Goal: Task Accomplishment & Management: Use online tool/utility

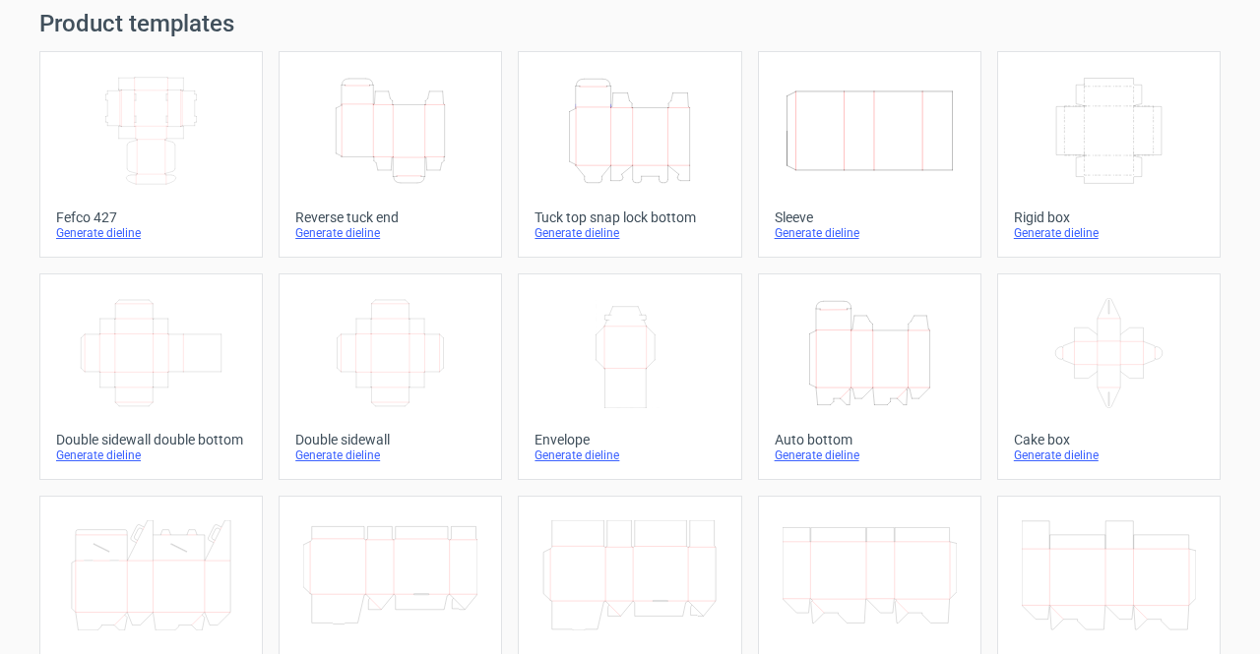
scroll to position [98, 0]
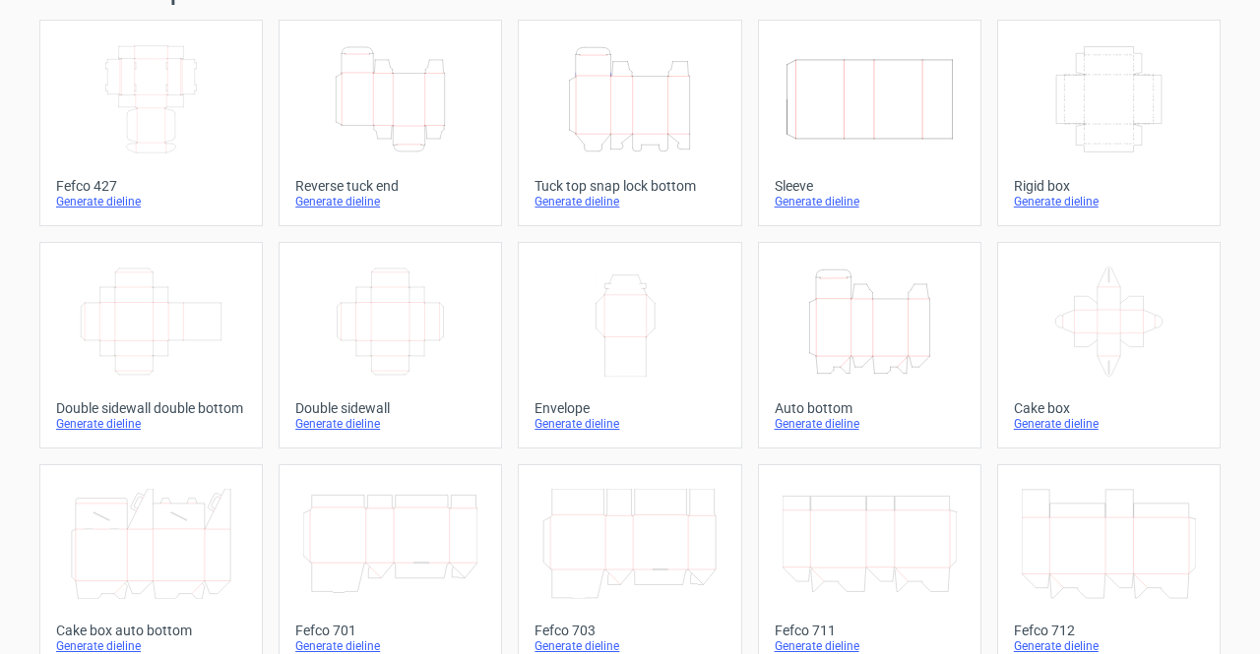
click at [370, 305] on icon "Width Depth Height" at bounding box center [390, 322] width 174 height 110
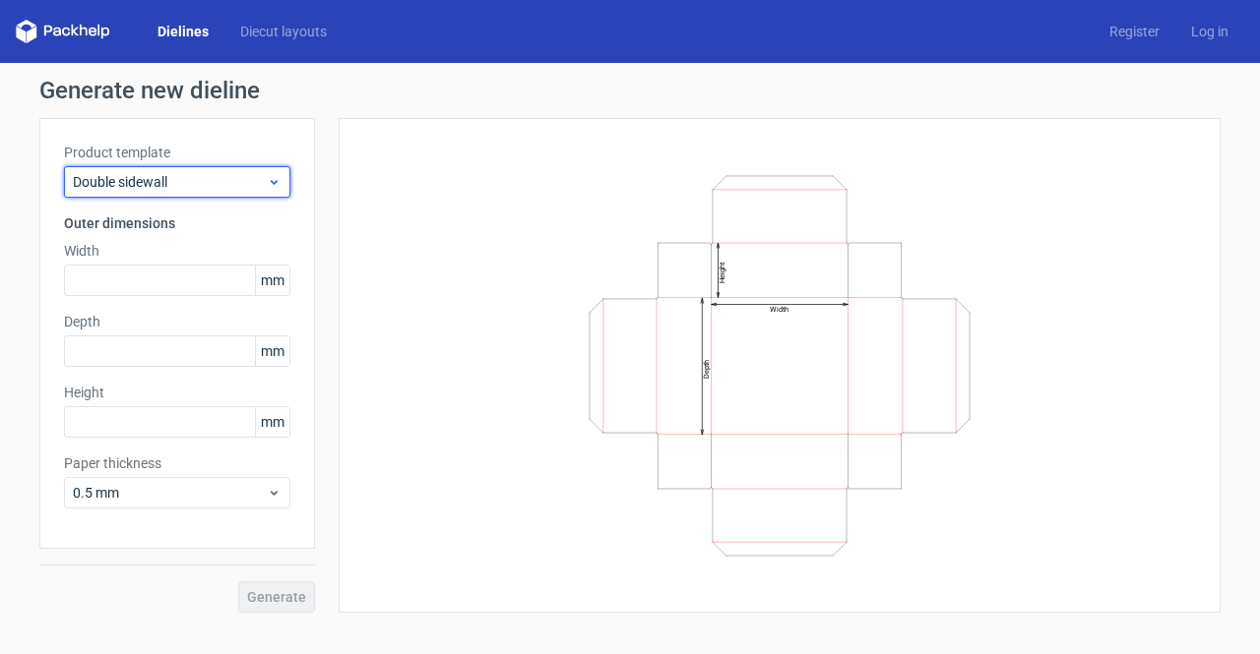
click at [259, 180] on span "Double sidewall" at bounding box center [170, 182] width 194 height 20
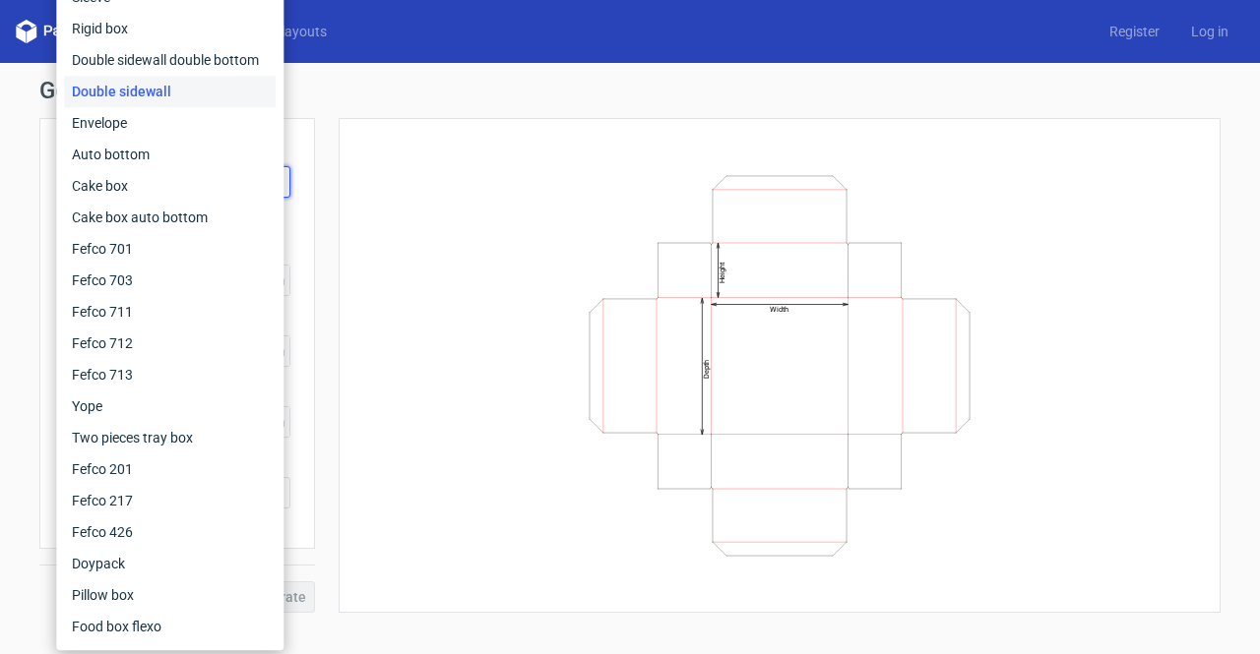
click at [478, 227] on div "Width Depth Height" at bounding box center [779, 366] width 833 height 446
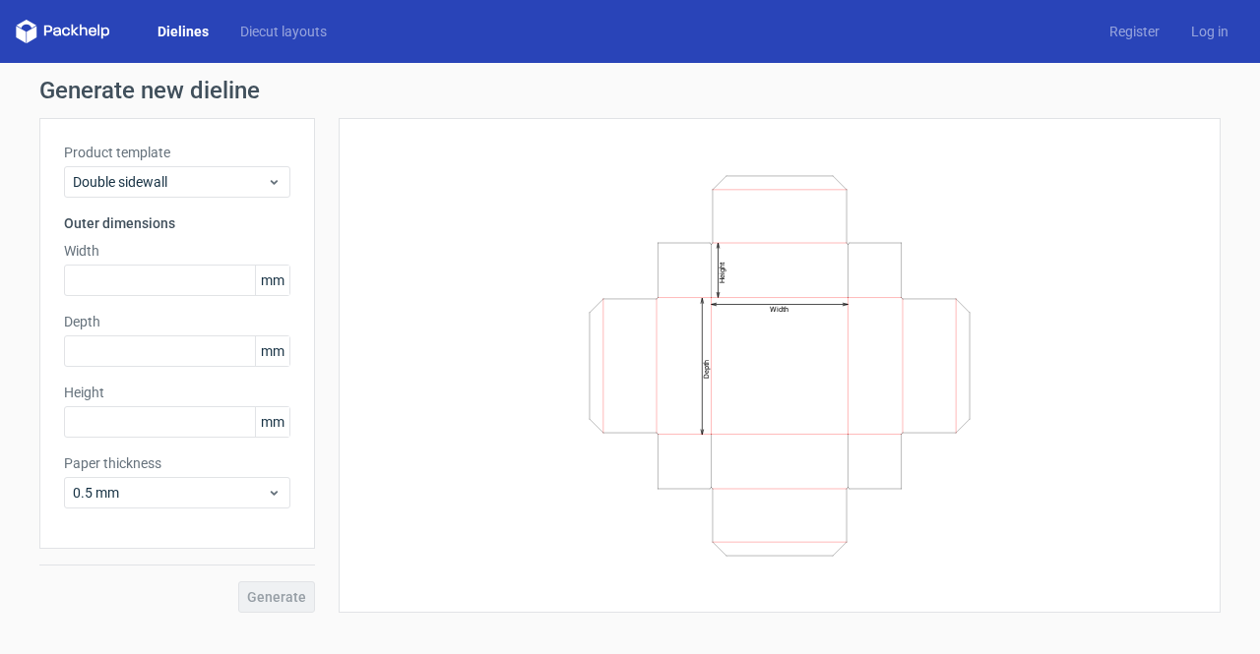
click at [185, 28] on link "Dielines" at bounding box center [183, 32] width 83 height 20
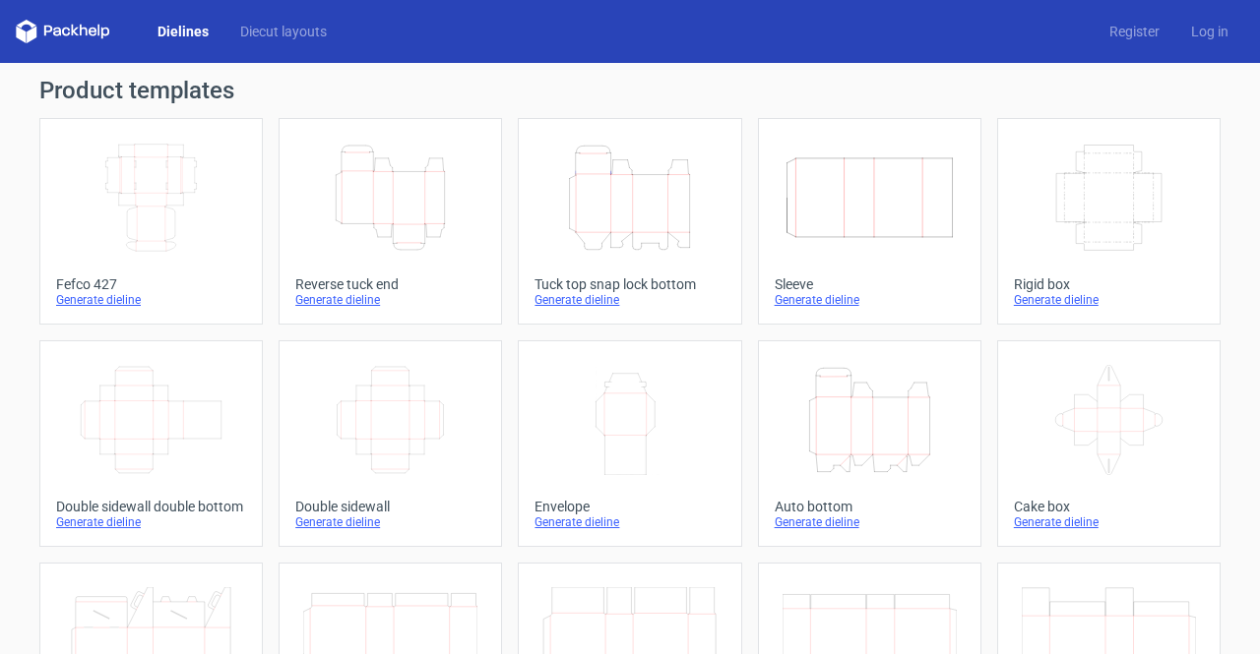
click at [371, 416] on icon "Width Depth Height" at bounding box center [390, 420] width 174 height 110
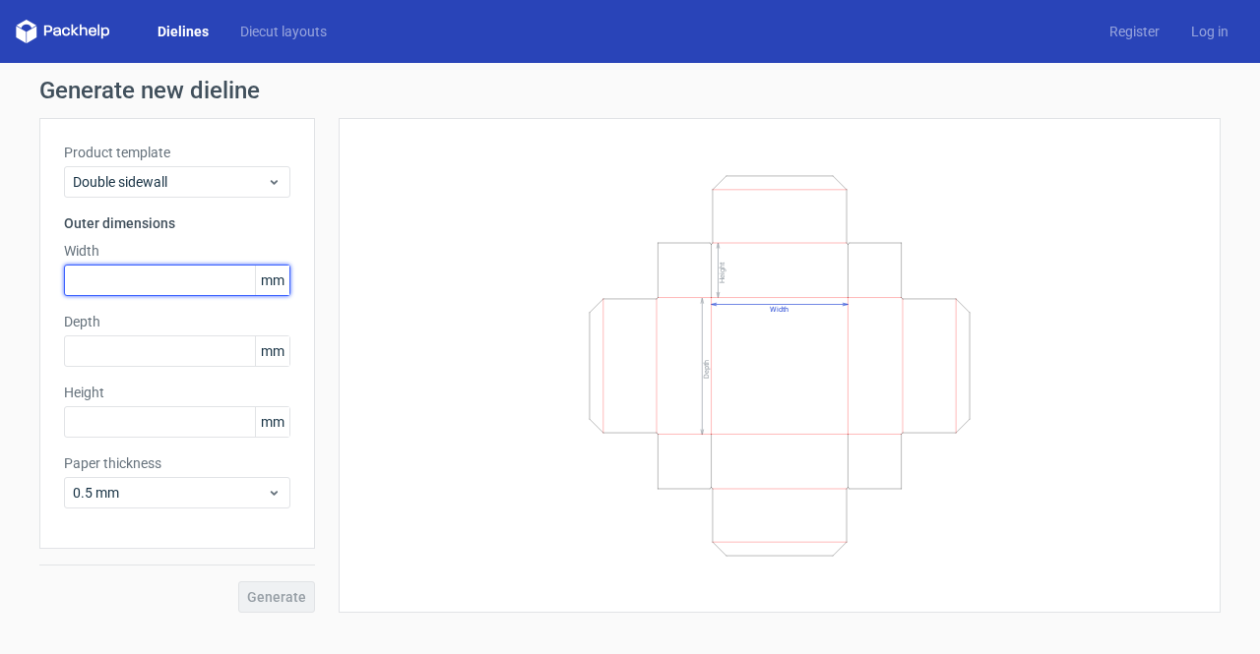
click at [181, 280] on input "text" at bounding box center [177, 280] width 226 height 31
type input "220"
drag, startPoint x: 118, startPoint y: 279, endPoint x: 13, endPoint y: 263, distance: 106.6
click at [13, 263] on div "Generate new dieline Product template Double sidewall Outer dimensions Width 22…" at bounding box center [630, 346] width 1260 height 566
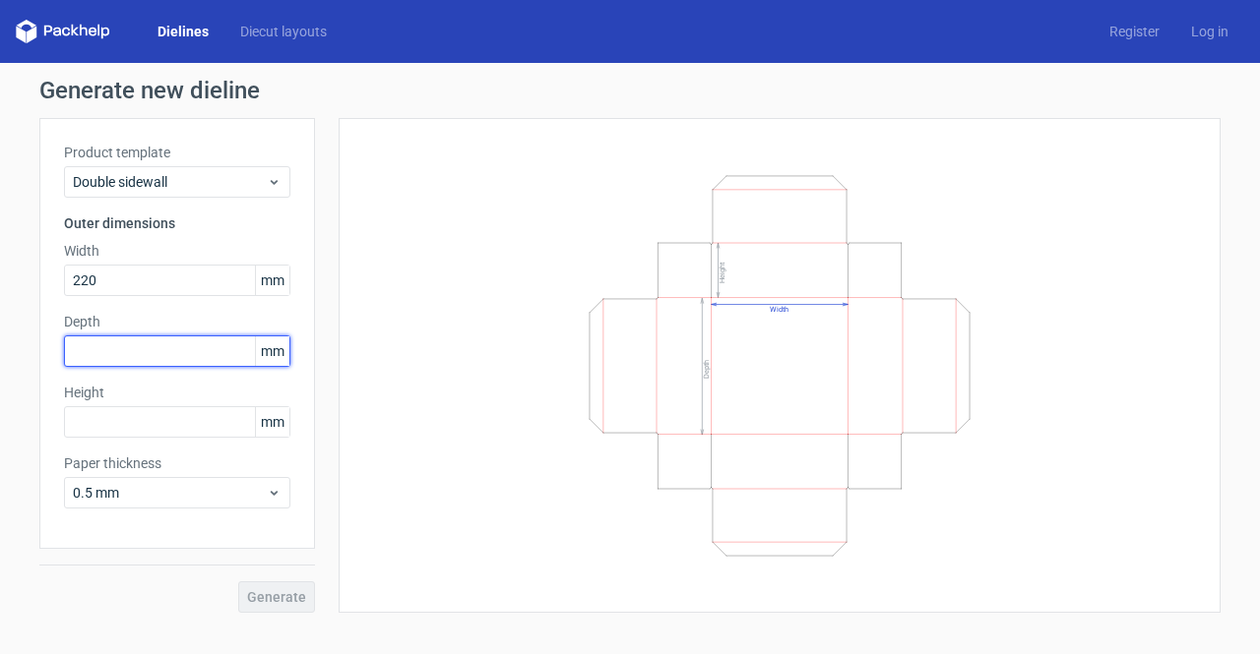
click at [110, 345] on input "text" at bounding box center [177, 351] width 226 height 31
type input "150"
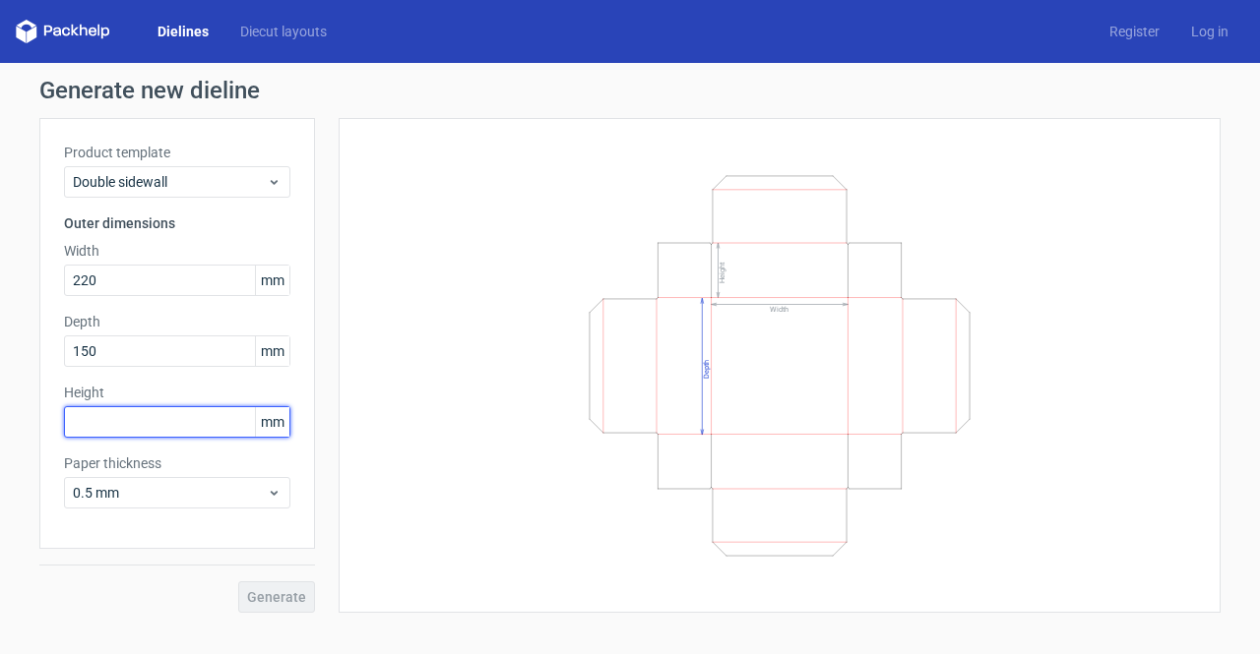
click at [92, 425] on input "text" at bounding box center [177, 421] width 226 height 31
type input "40"
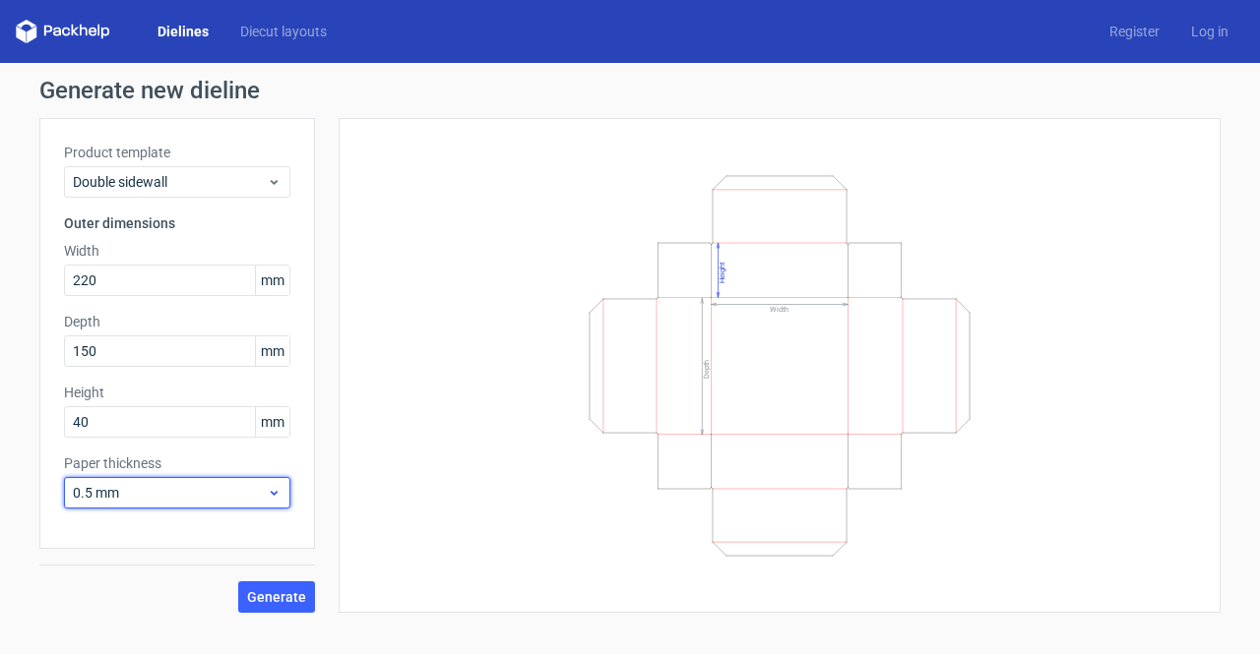
click at [127, 497] on span "0.5 mm" at bounding box center [170, 493] width 194 height 20
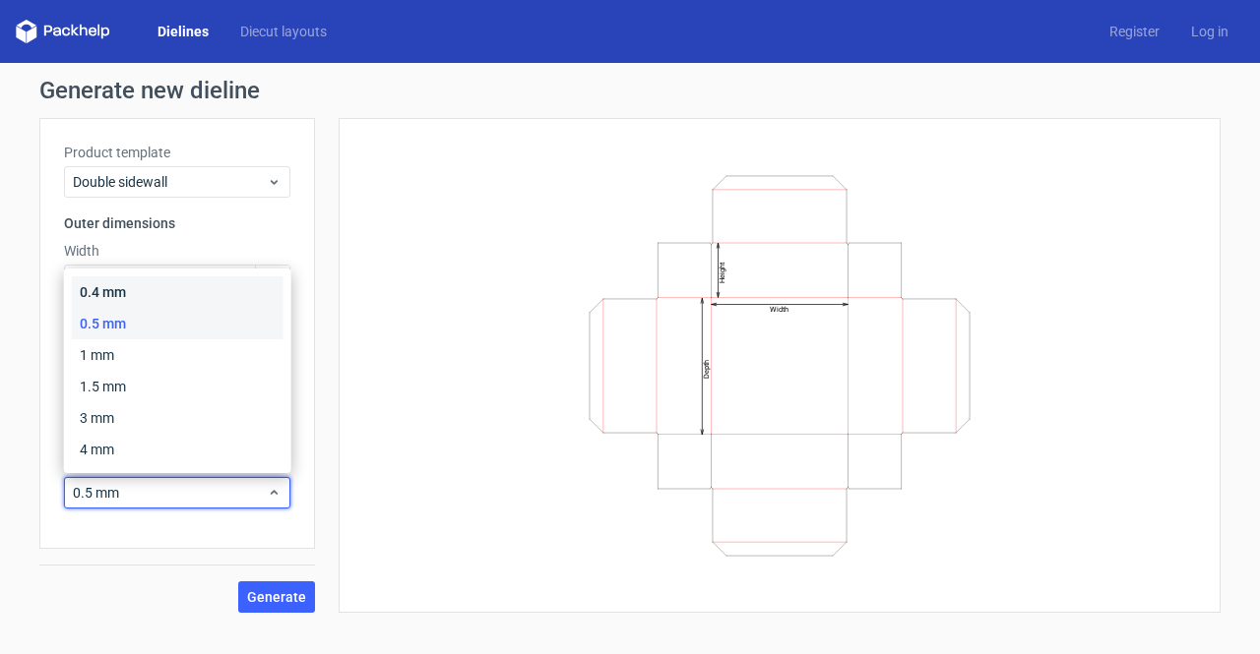
click at [150, 291] on div "0.4 mm" at bounding box center [178, 292] width 212 height 31
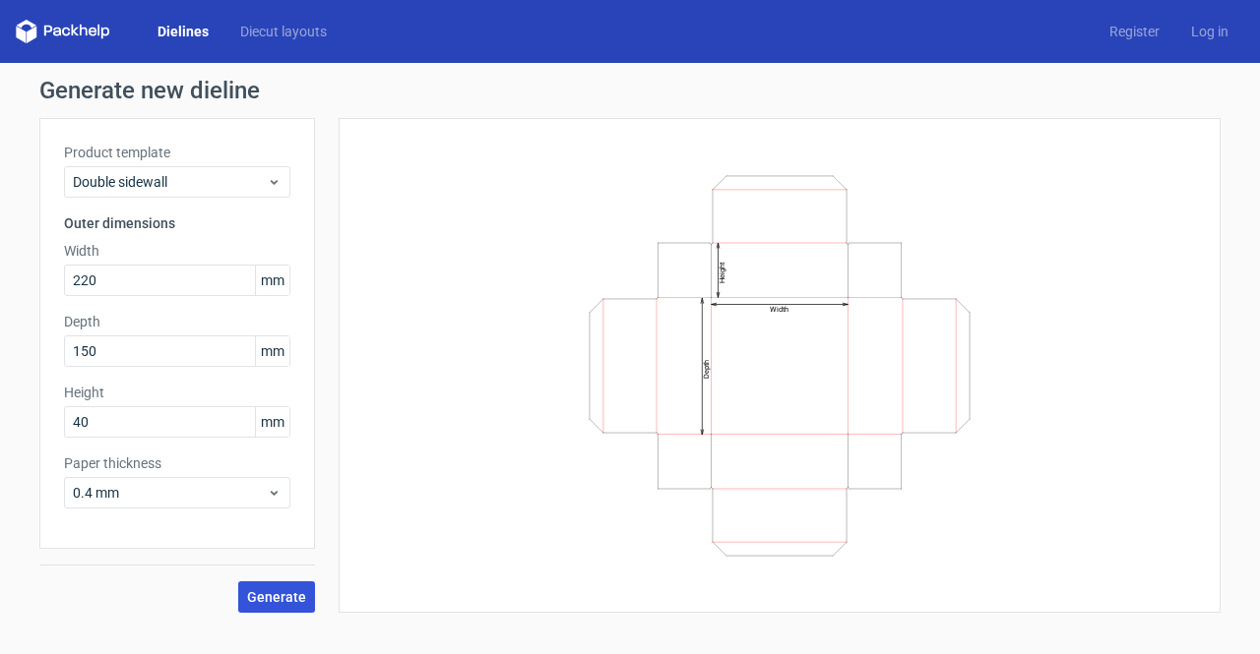
click at [275, 598] on span "Generate" at bounding box center [276, 597] width 59 height 14
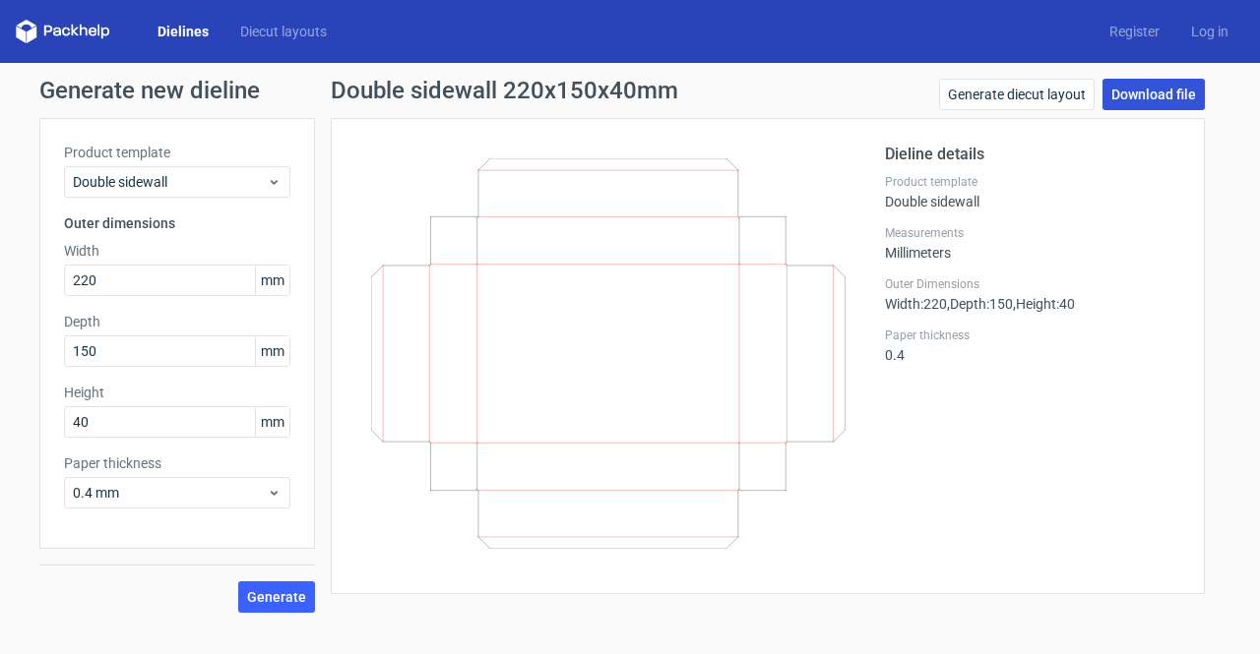
click at [1144, 97] on link "Download file" at bounding box center [1153, 94] width 102 height 31
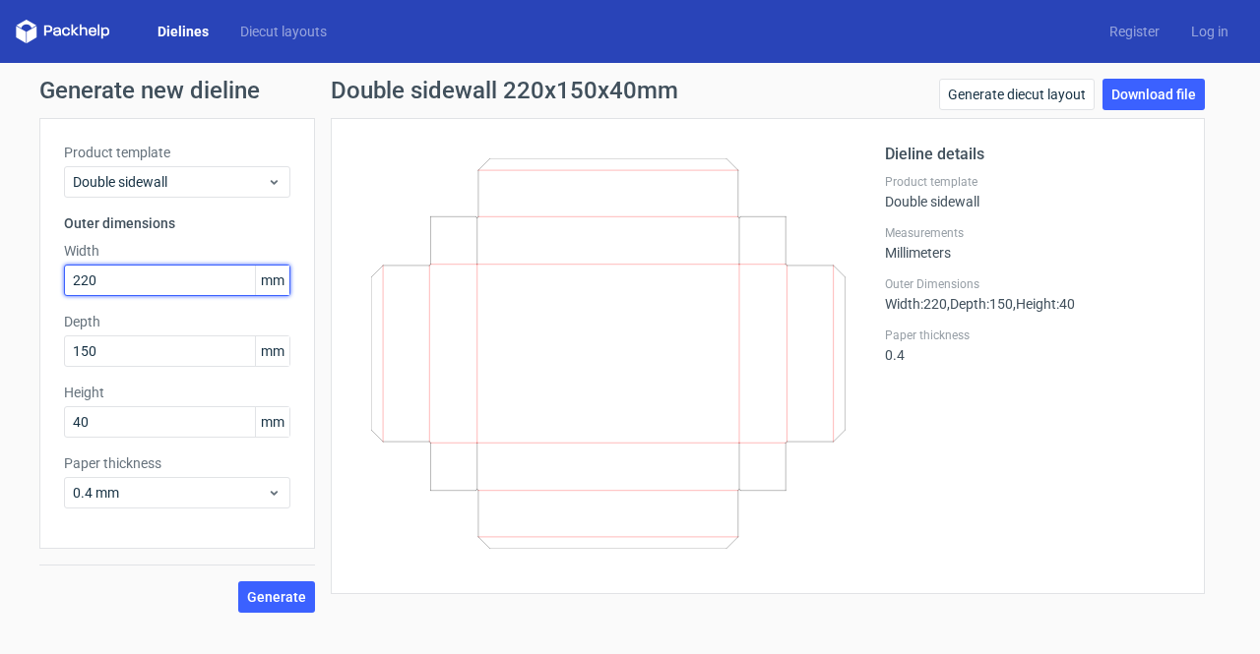
click at [81, 280] on input "220" at bounding box center [177, 280] width 226 height 31
type input "230"
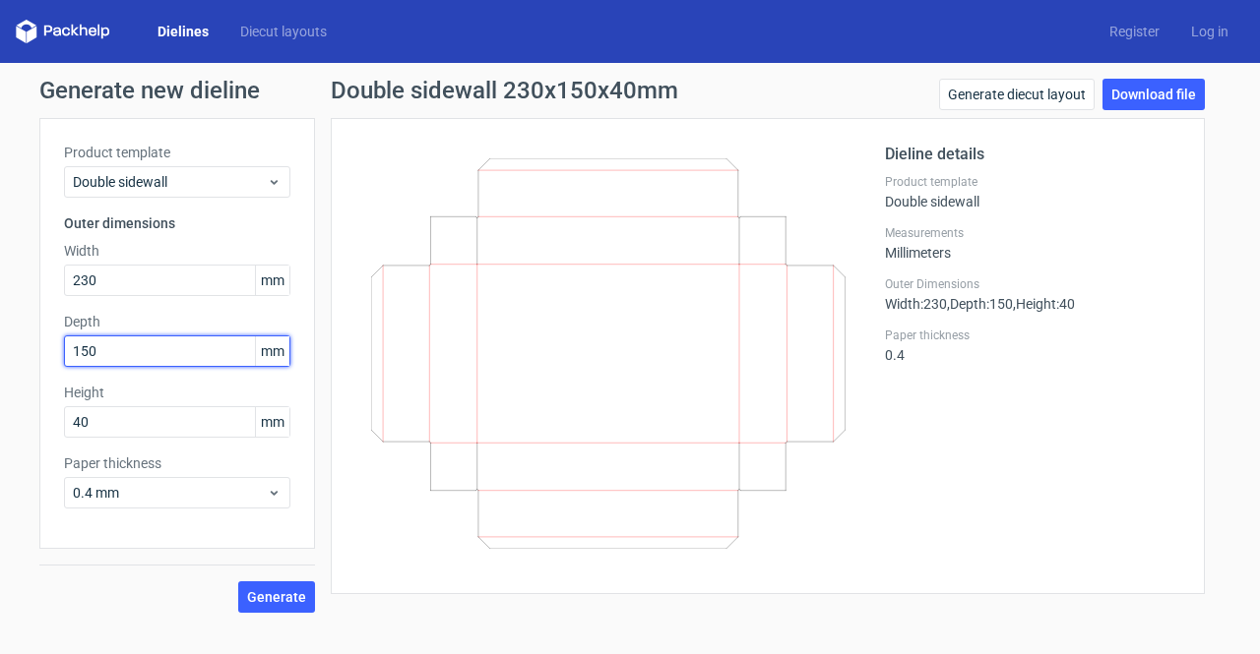
click at [80, 351] on input "150" at bounding box center [177, 351] width 226 height 31
type input "160"
click at [262, 594] on span "Generate" at bounding box center [276, 597] width 59 height 14
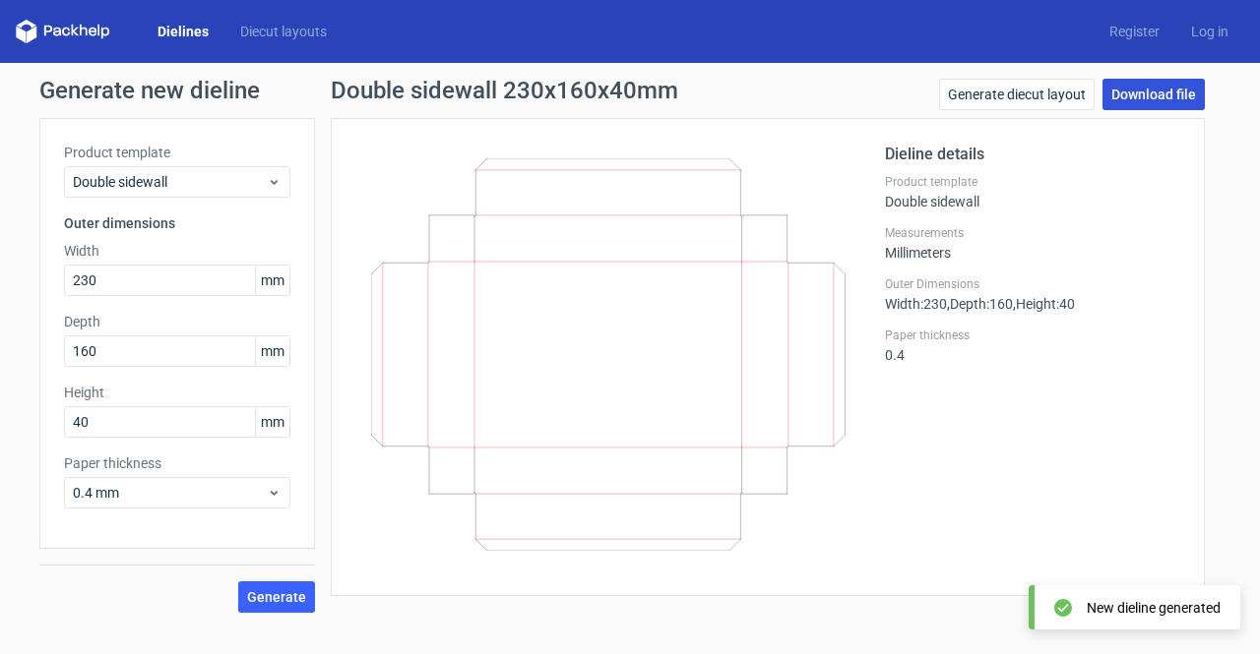
click at [1170, 94] on link "Download file" at bounding box center [1153, 94] width 102 height 31
click at [192, 30] on link "Dielines" at bounding box center [183, 32] width 83 height 20
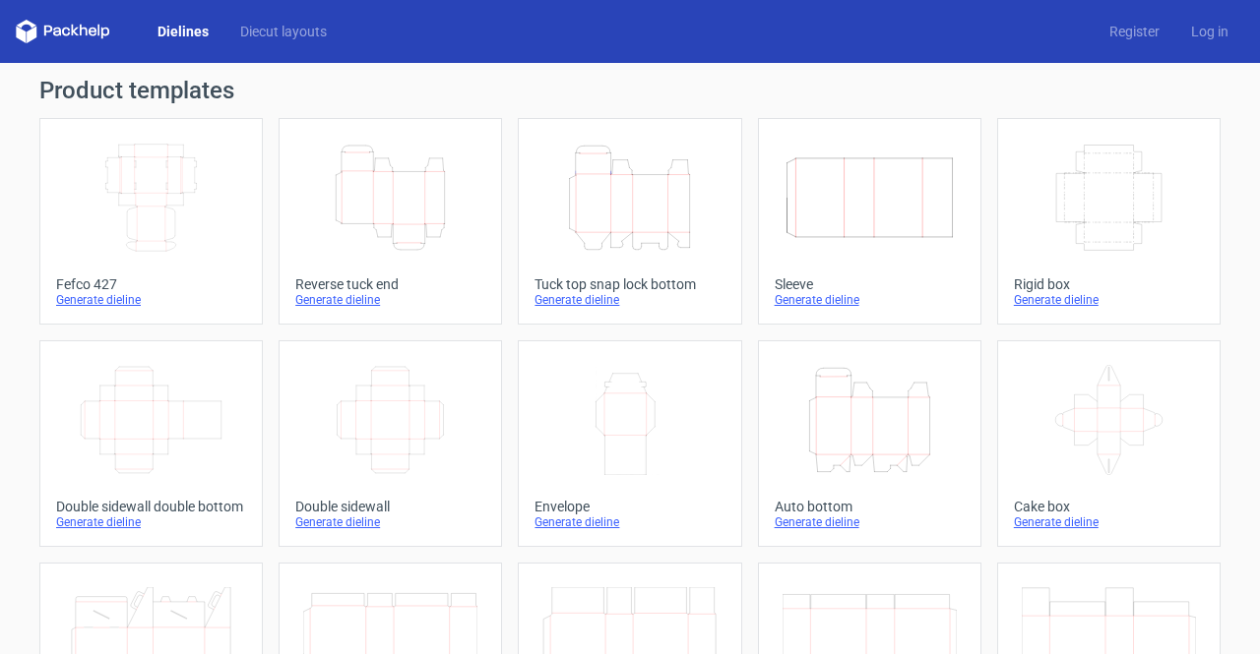
click at [391, 434] on icon "Width Depth Height" at bounding box center [390, 420] width 174 height 110
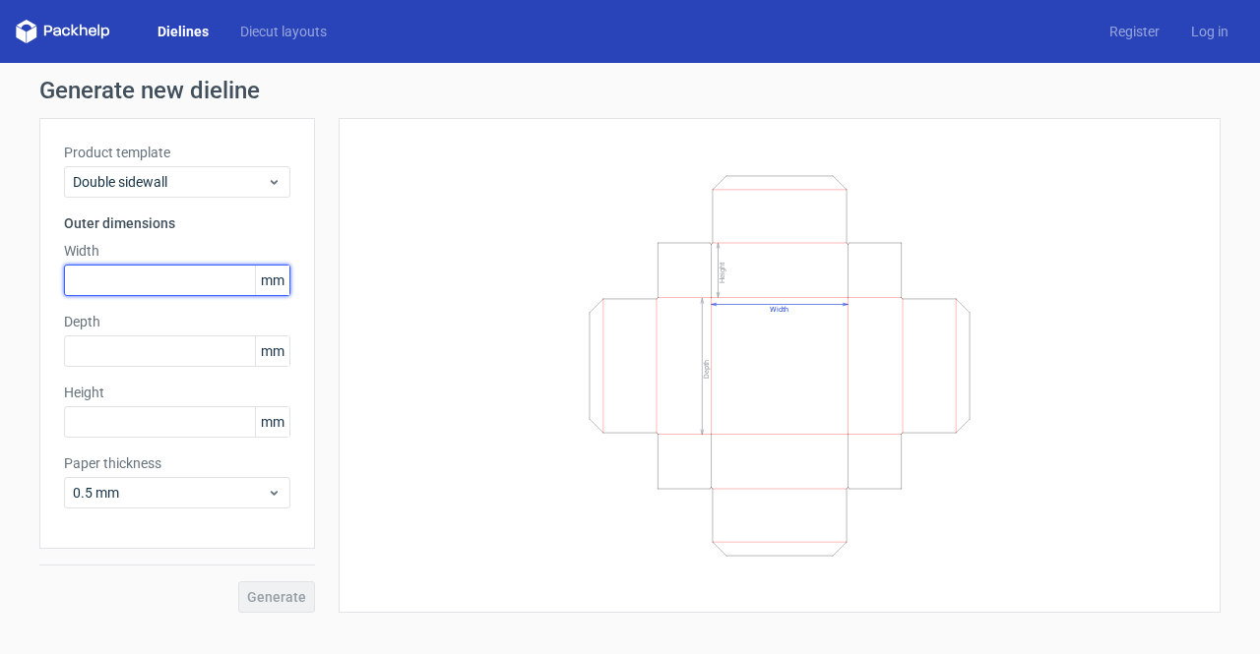
click at [158, 281] on input "text" at bounding box center [177, 280] width 226 height 31
type input "220"
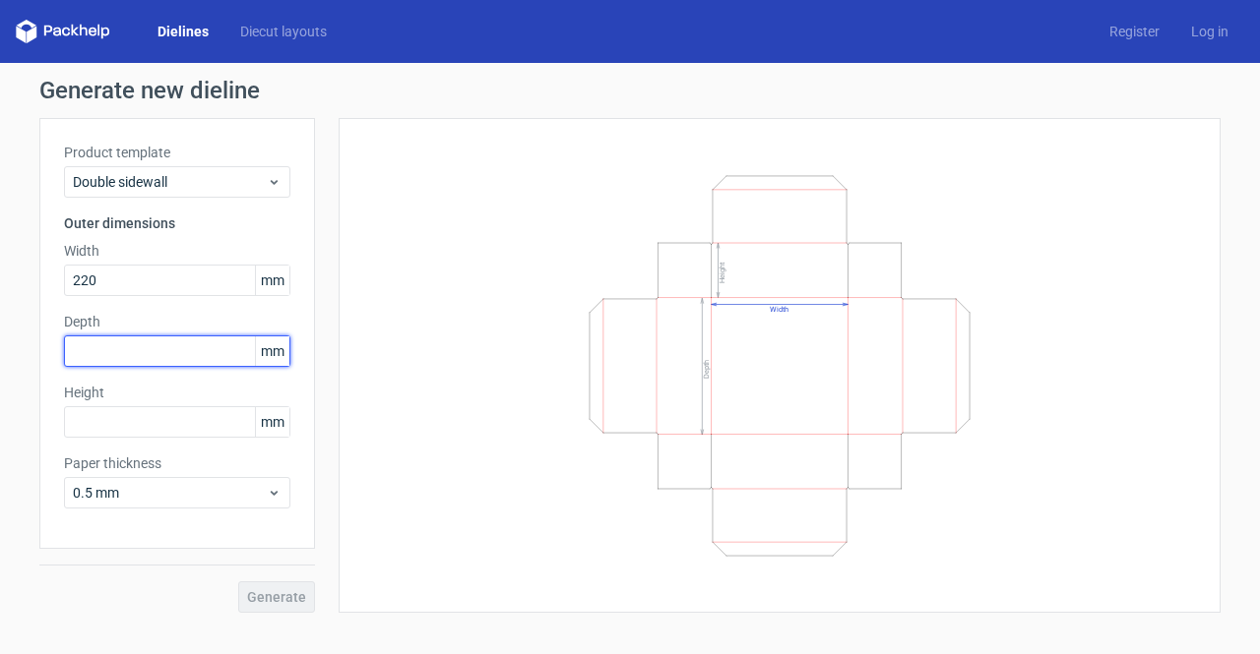
click at [125, 359] on input "text" at bounding box center [177, 351] width 226 height 31
type input "150"
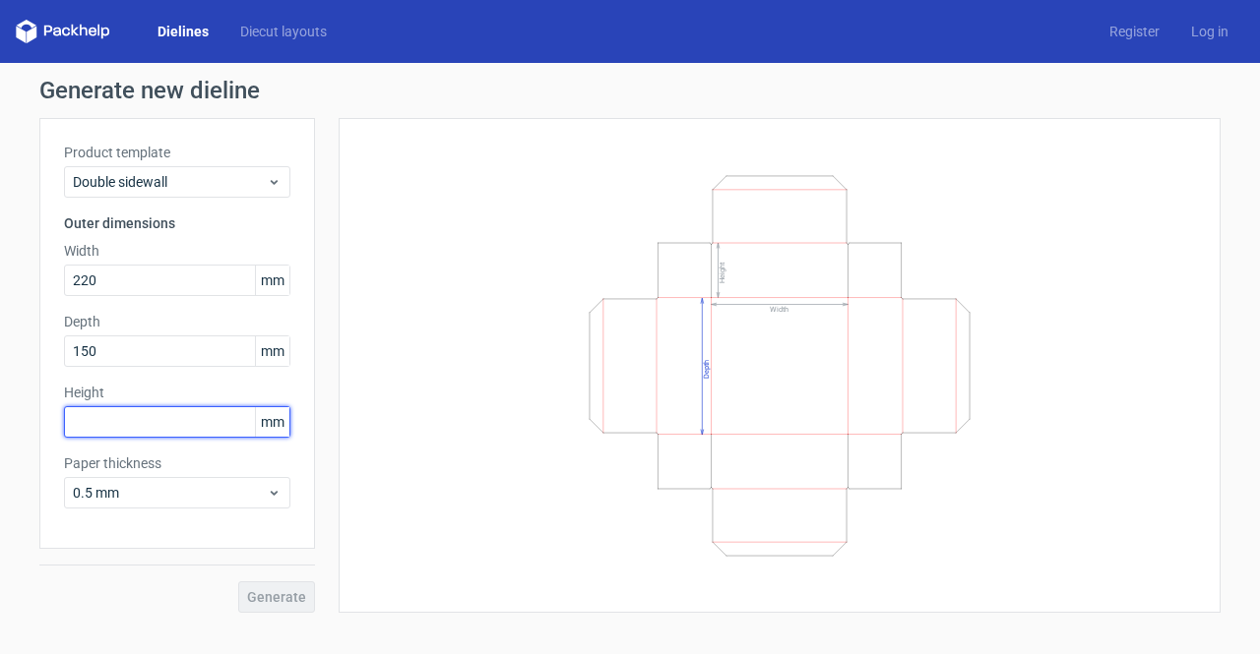
click at [114, 428] on input "text" at bounding box center [177, 421] width 226 height 31
type input "40"
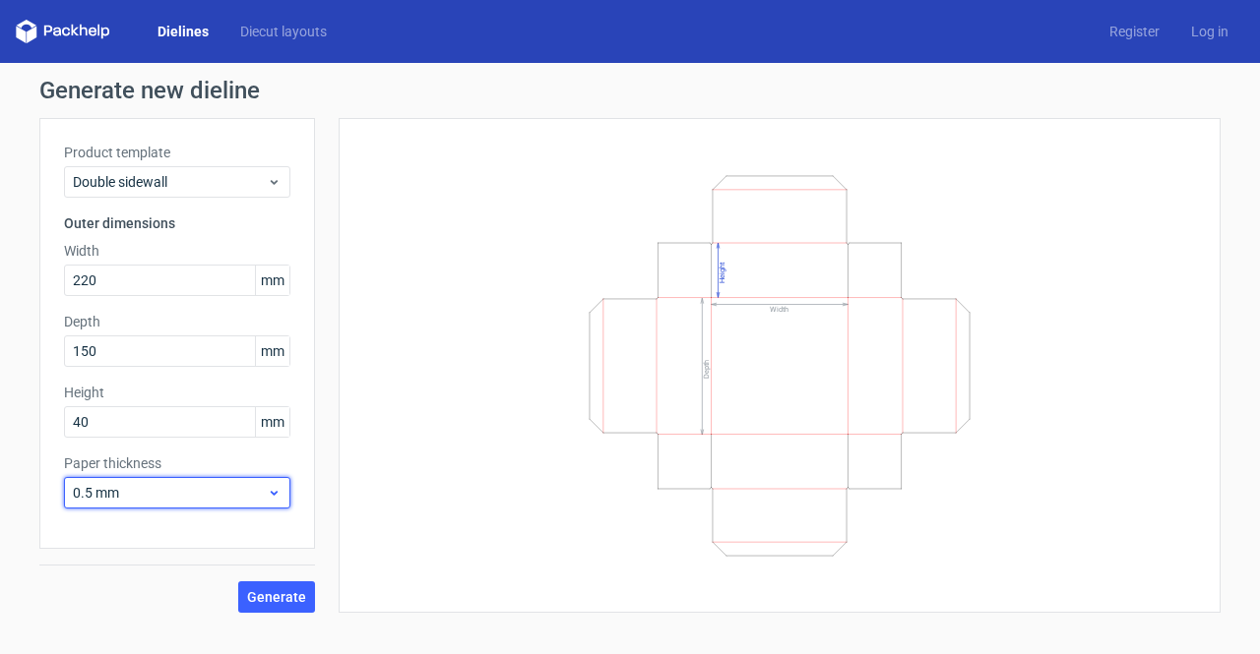
click at [220, 489] on span "0.5 mm" at bounding box center [170, 493] width 194 height 20
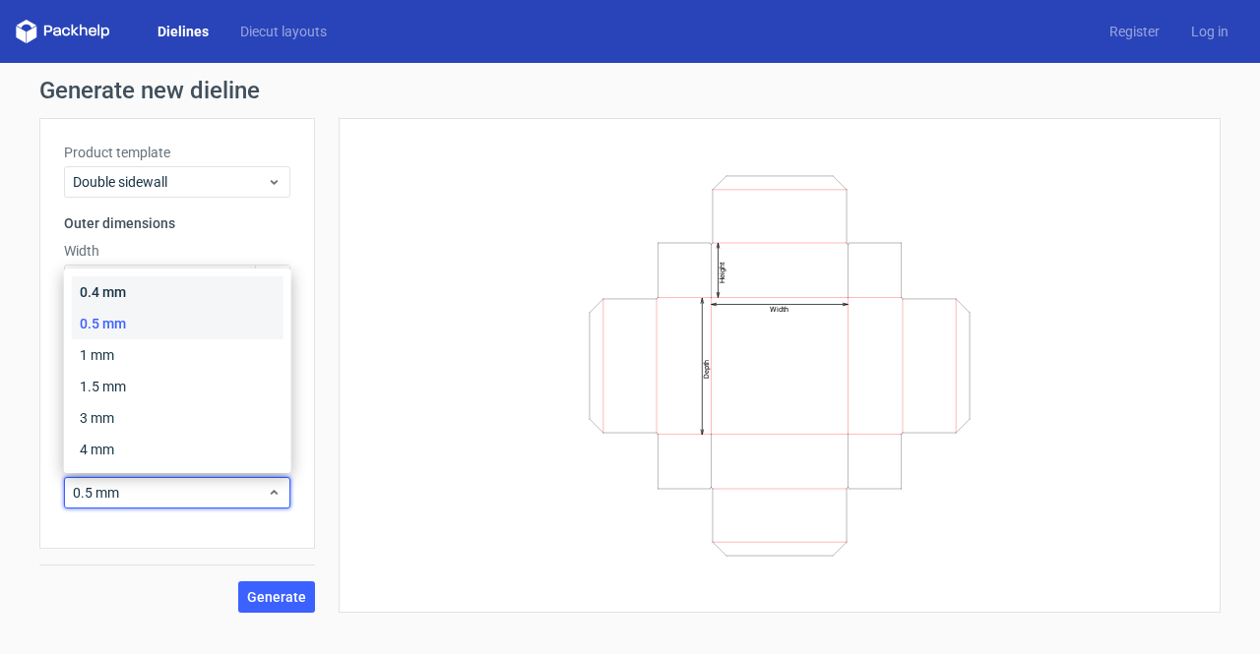
click at [147, 293] on div "0.4 mm" at bounding box center [178, 292] width 212 height 31
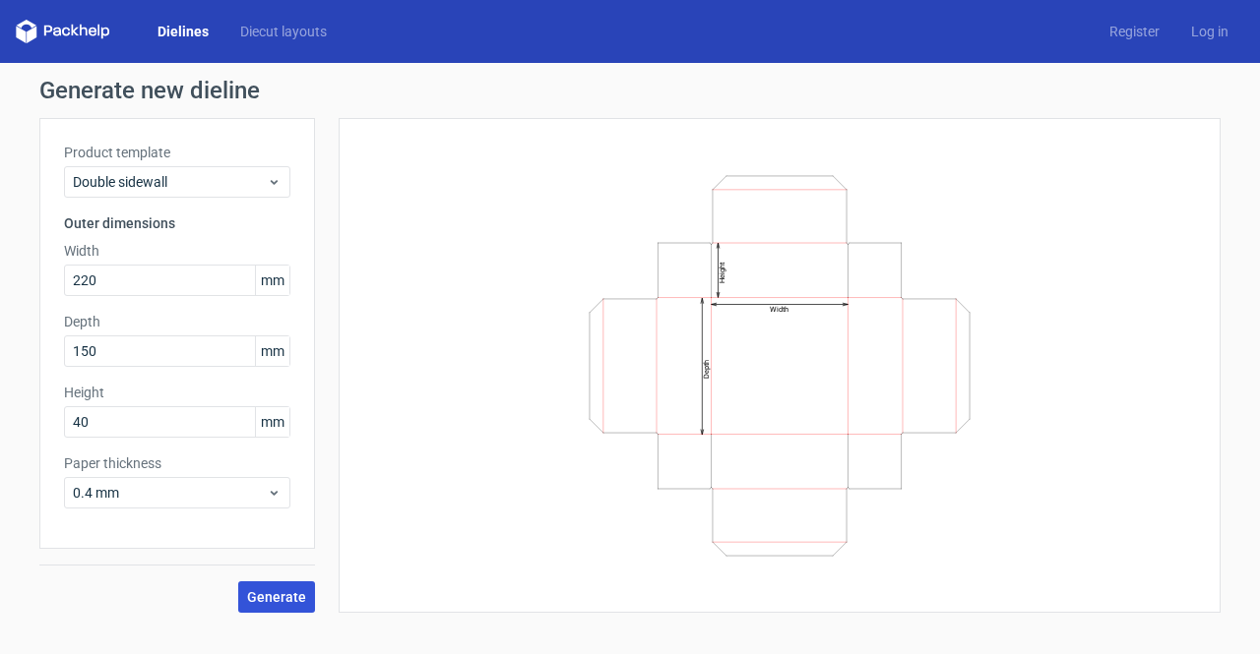
click at [303, 600] on span "Generate" at bounding box center [276, 597] width 59 height 14
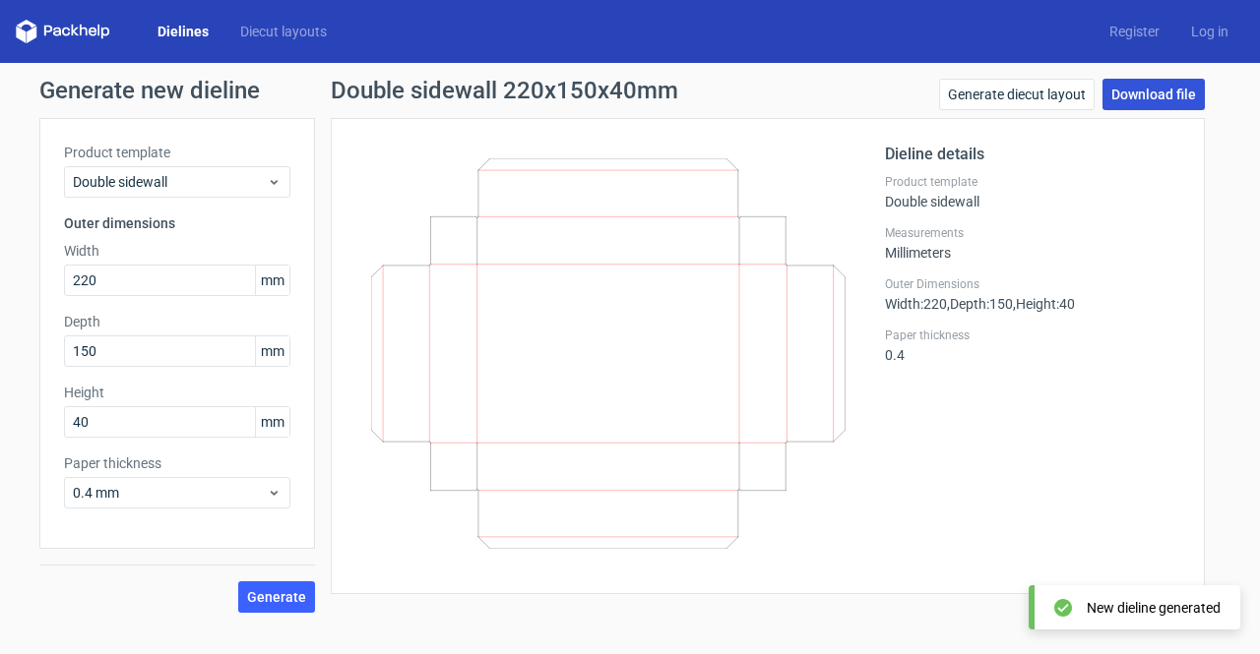
click at [1149, 96] on link "Download file" at bounding box center [1153, 94] width 102 height 31
drag, startPoint x: 629, startPoint y: 328, endPoint x: 675, endPoint y: 399, distance: 84.6
click at [675, 399] on icon at bounding box center [608, 353] width 474 height 391
click at [1136, 90] on link "Download file" at bounding box center [1153, 94] width 102 height 31
click at [1213, 28] on link "Log in" at bounding box center [1209, 32] width 69 height 20
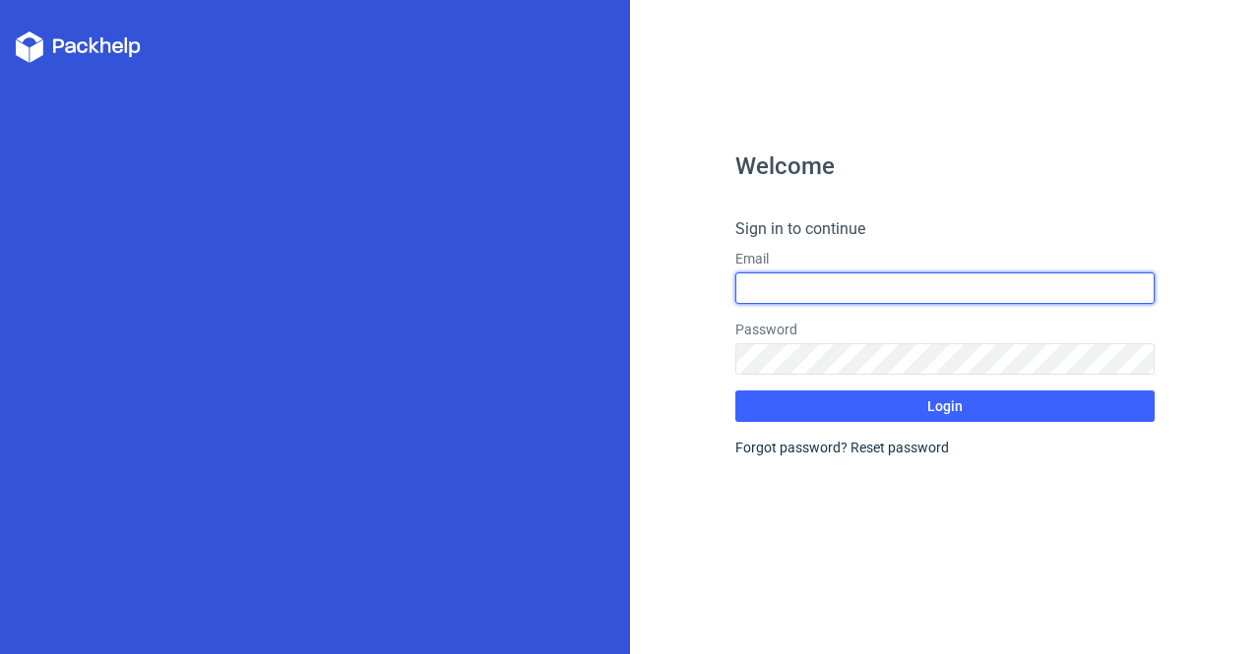
click at [797, 286] on input "text" at bounding box center [945, 288] width 420 height 31
type input "[EMAIL_ADDRESS][DOMAIN_NAME]"
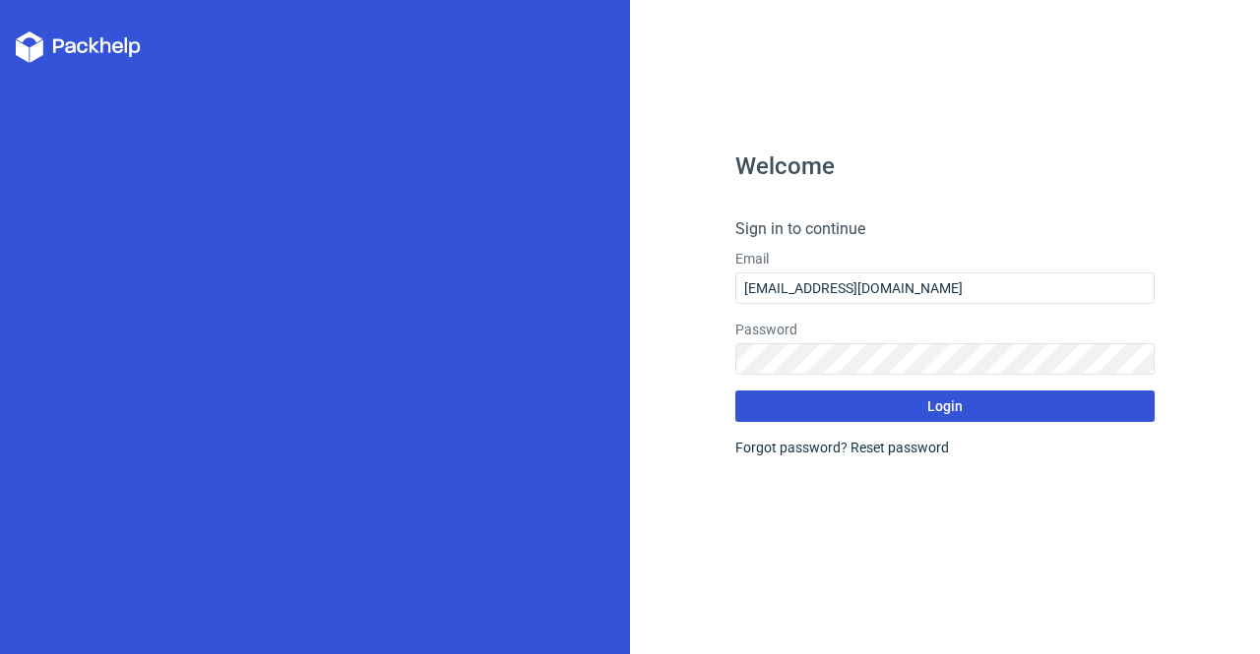
click at [848, 409] on button "Login" at bounding box center [945, 406] width 420 height 31
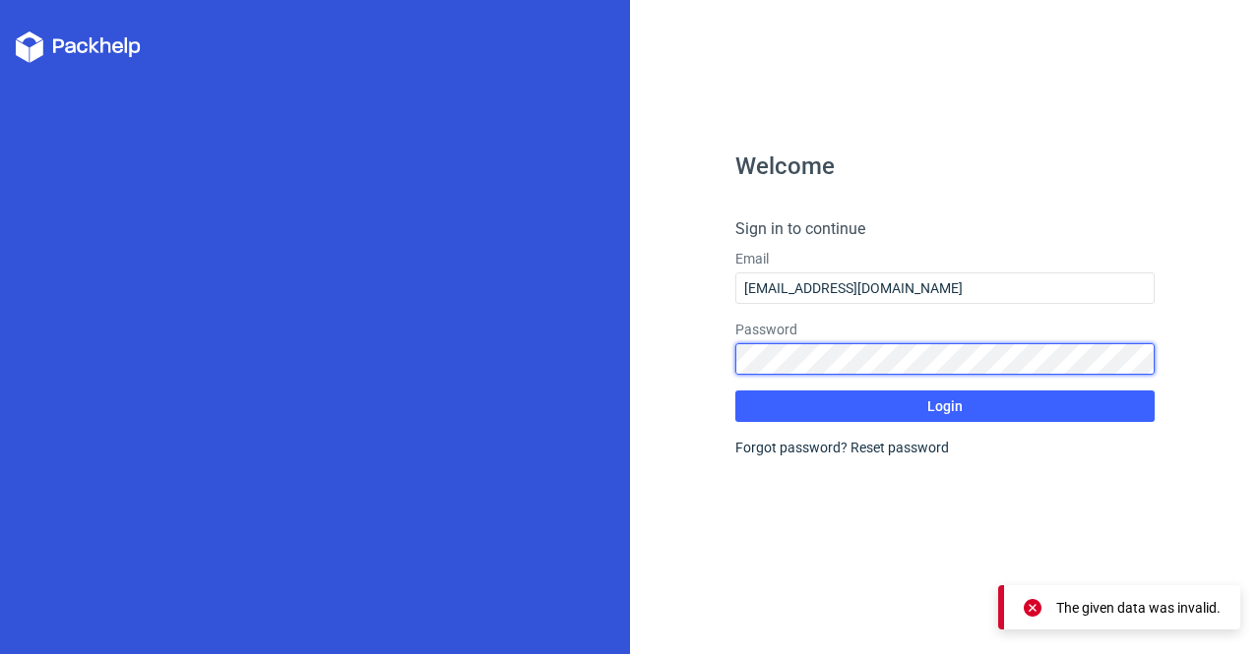
click at [695, 373] on div "Welcome Sign in to continue Email [EMAIL_ADDRESS][DOMAIN_NAME] Password Login F…" at bounding box center [945, 327] width 630 height 654
click at [735, 391] on button "Login" at bounding box center [945, 406] width 420 height 31
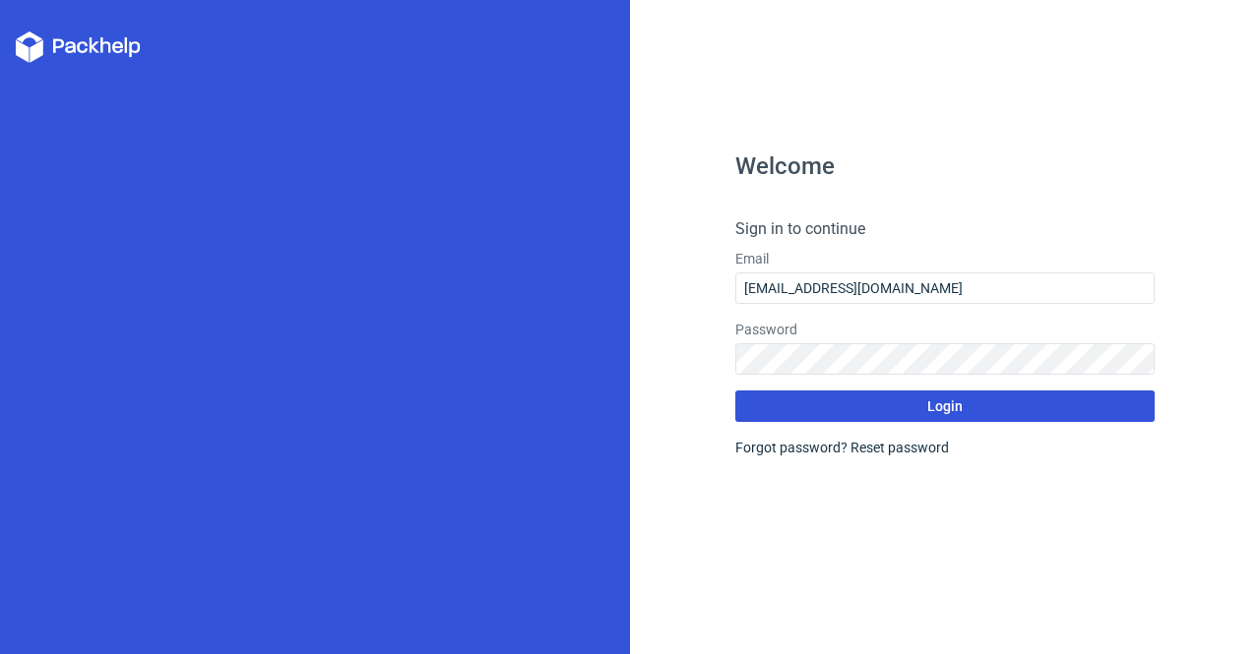
click at [766, 410] on button "Login" at bounding box center [945, 406] width 420 height 31
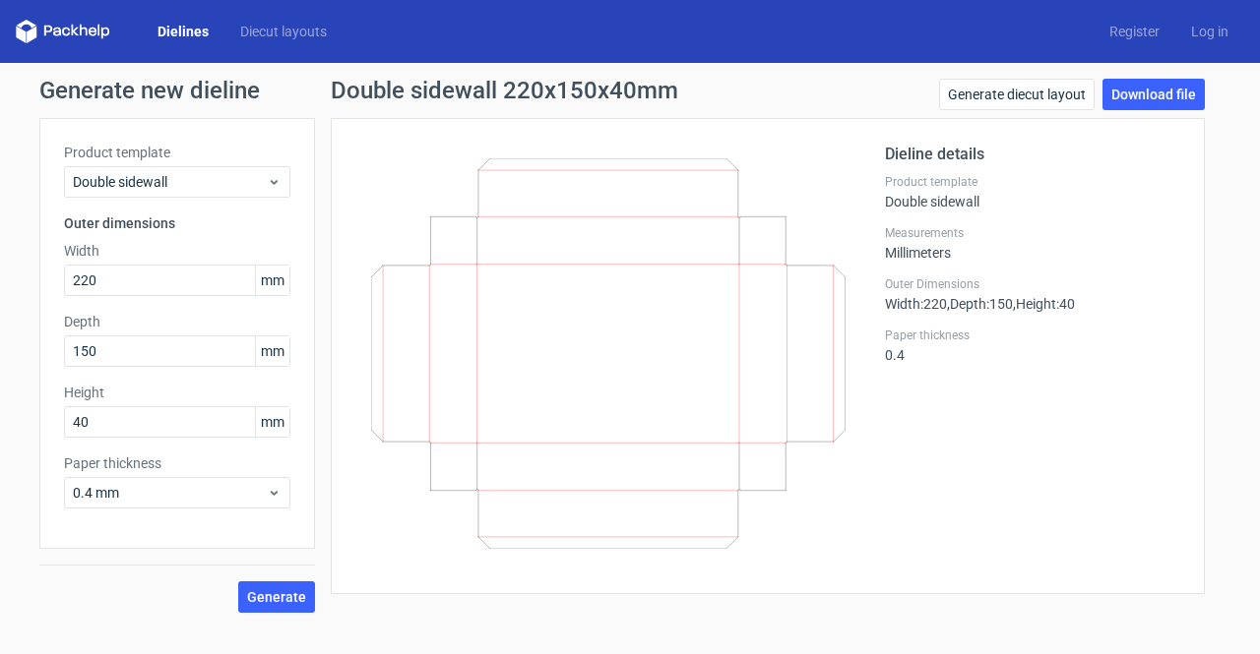
click at [1091, 455] on div "Dieline details Product template Double sidewall Measurements Millimeters Outer…" at bounding box center [1032, 356] width 295 height 427
